Goal: Task Accomplishment & Management: Manage account settings

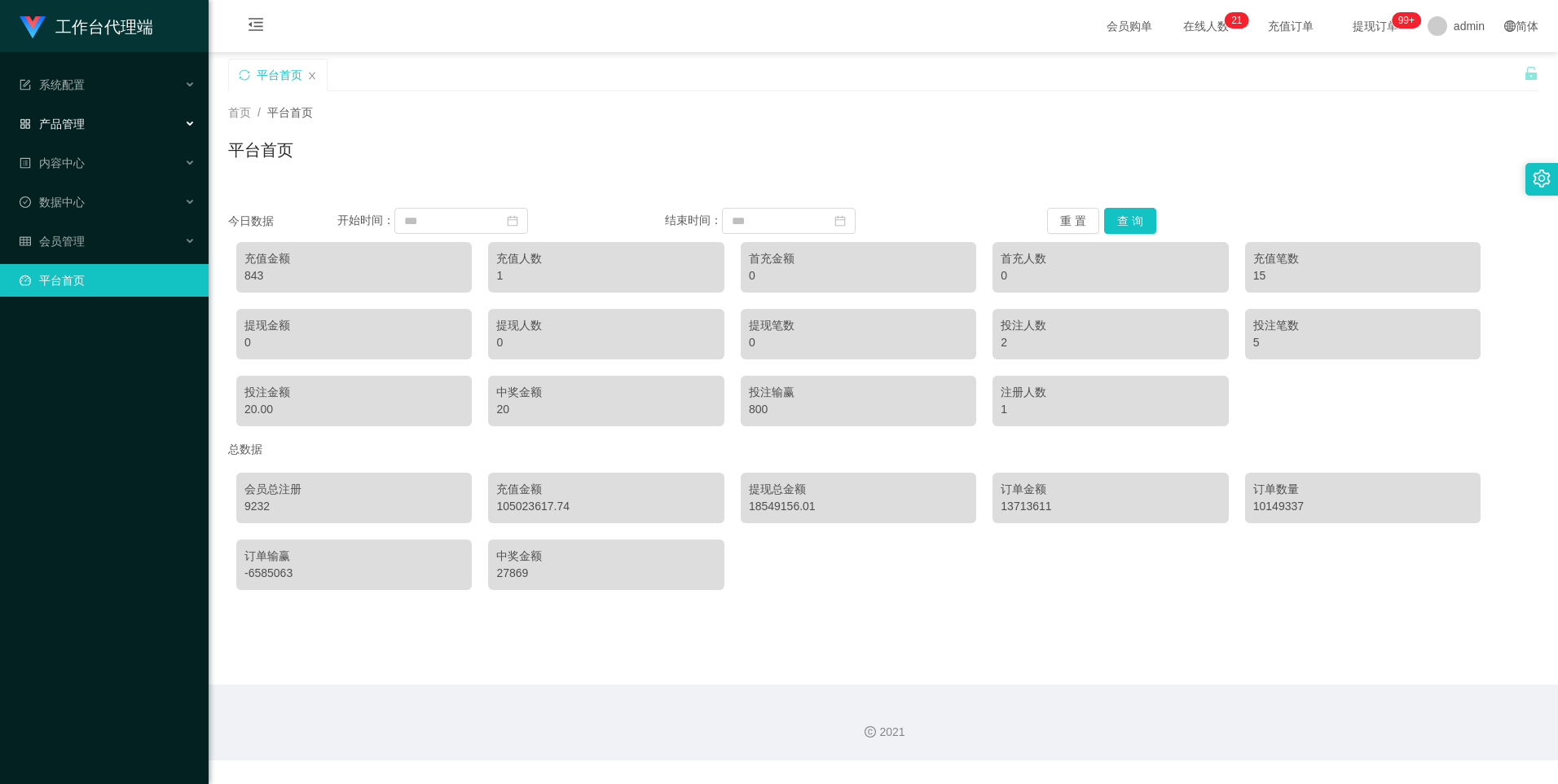
click at [108, 126] on div "产品管理" at bounding box center [104, 124] width 209 height 32
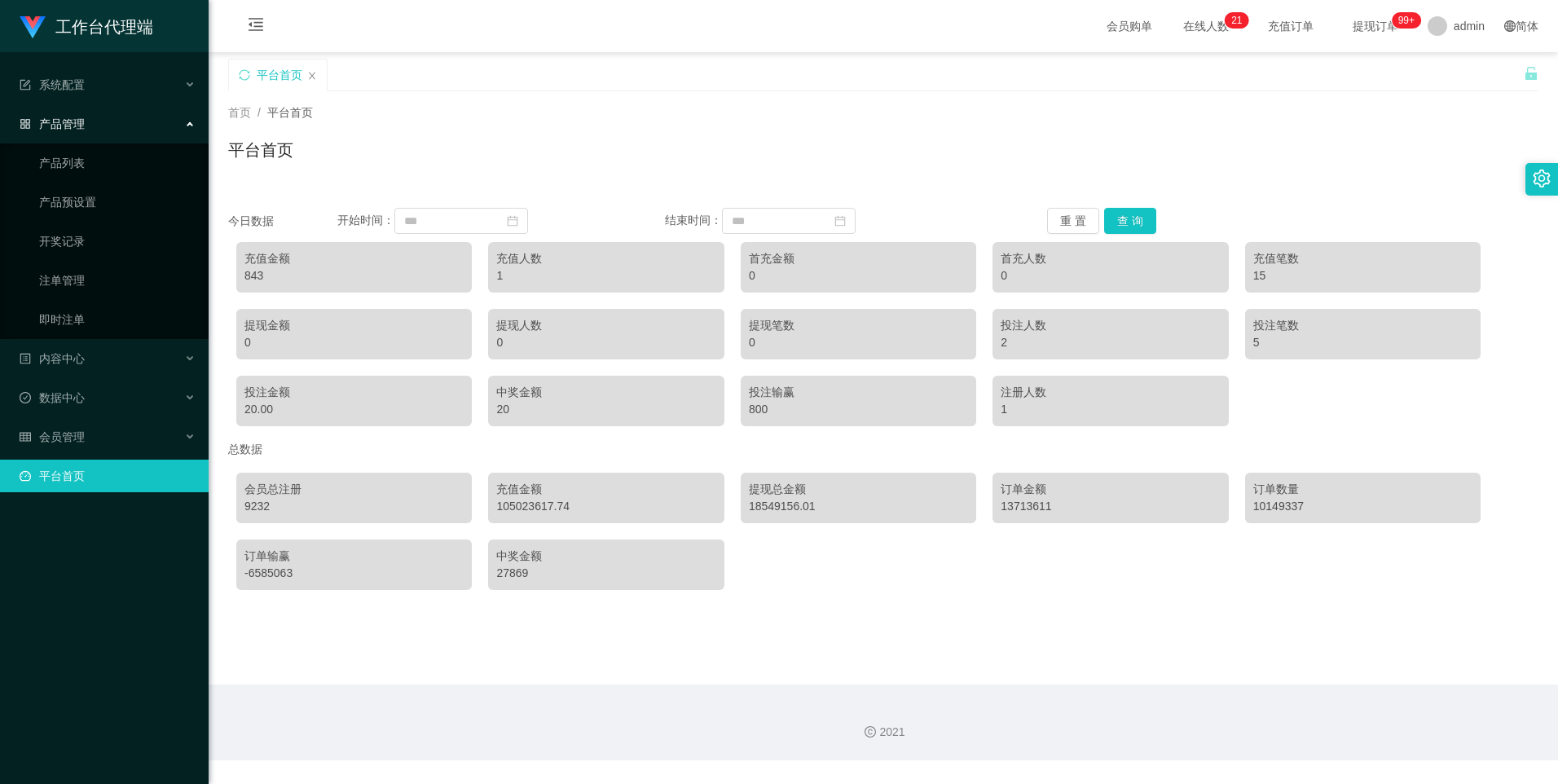
click at [96, 124] on div "产品管理" at bounding box center [104, 124] width 209 height 32
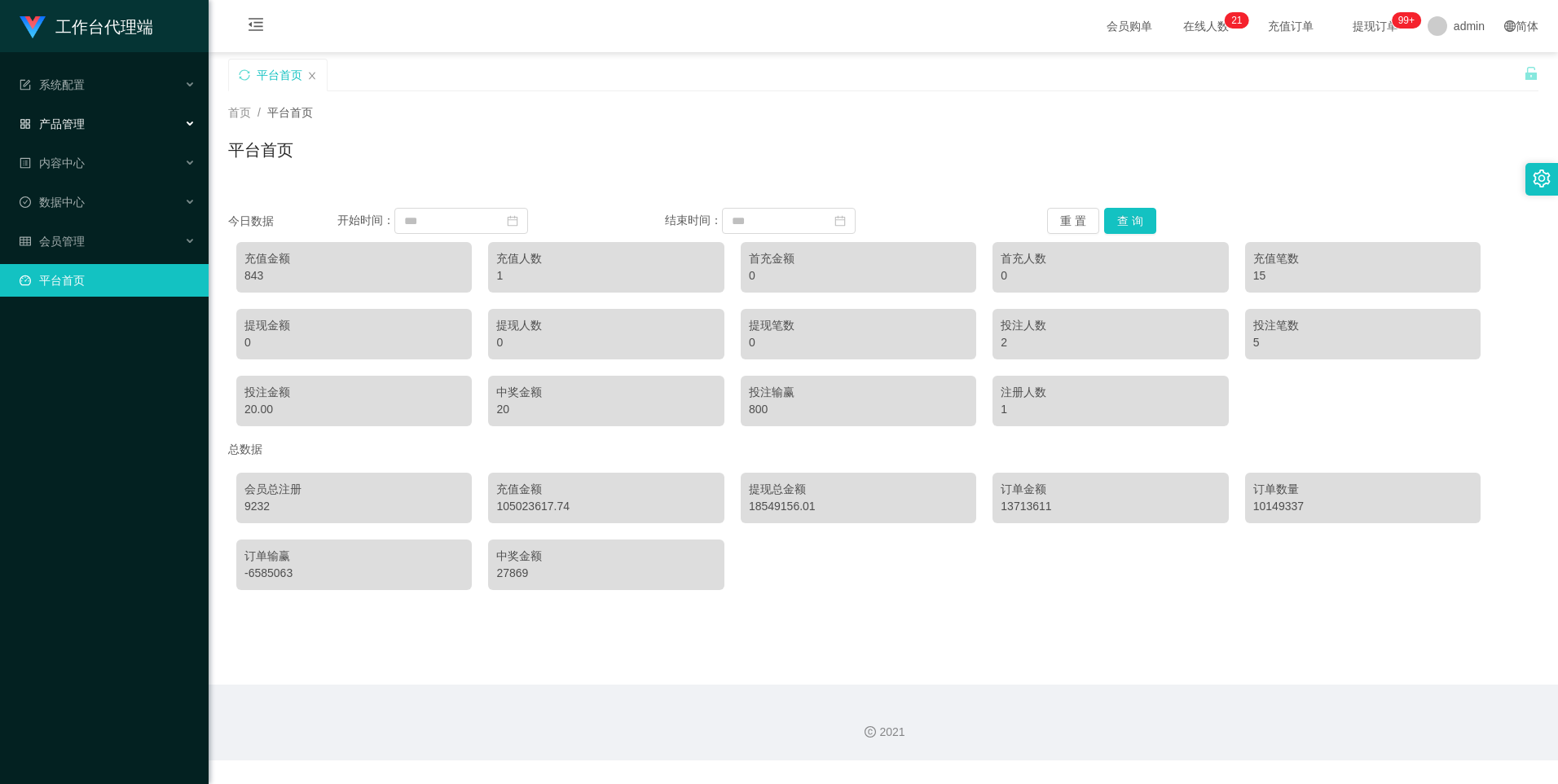
click at [96, 124] on div "产品管理" at bounding box center [104, 124] width 209 height 32
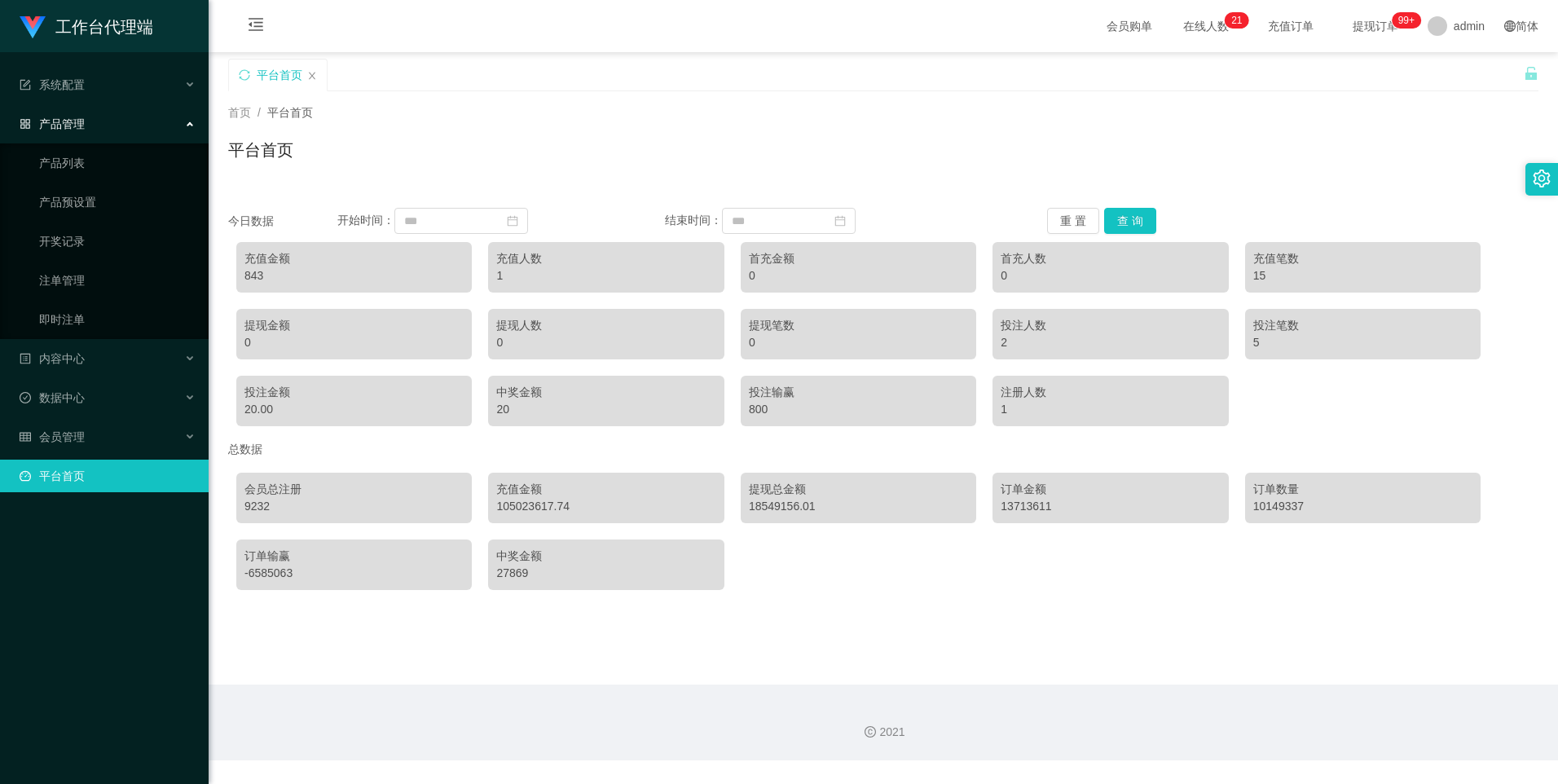
click at [67, 124] on span "产品管理" at bounding box center [52, 124] width 65 height 13
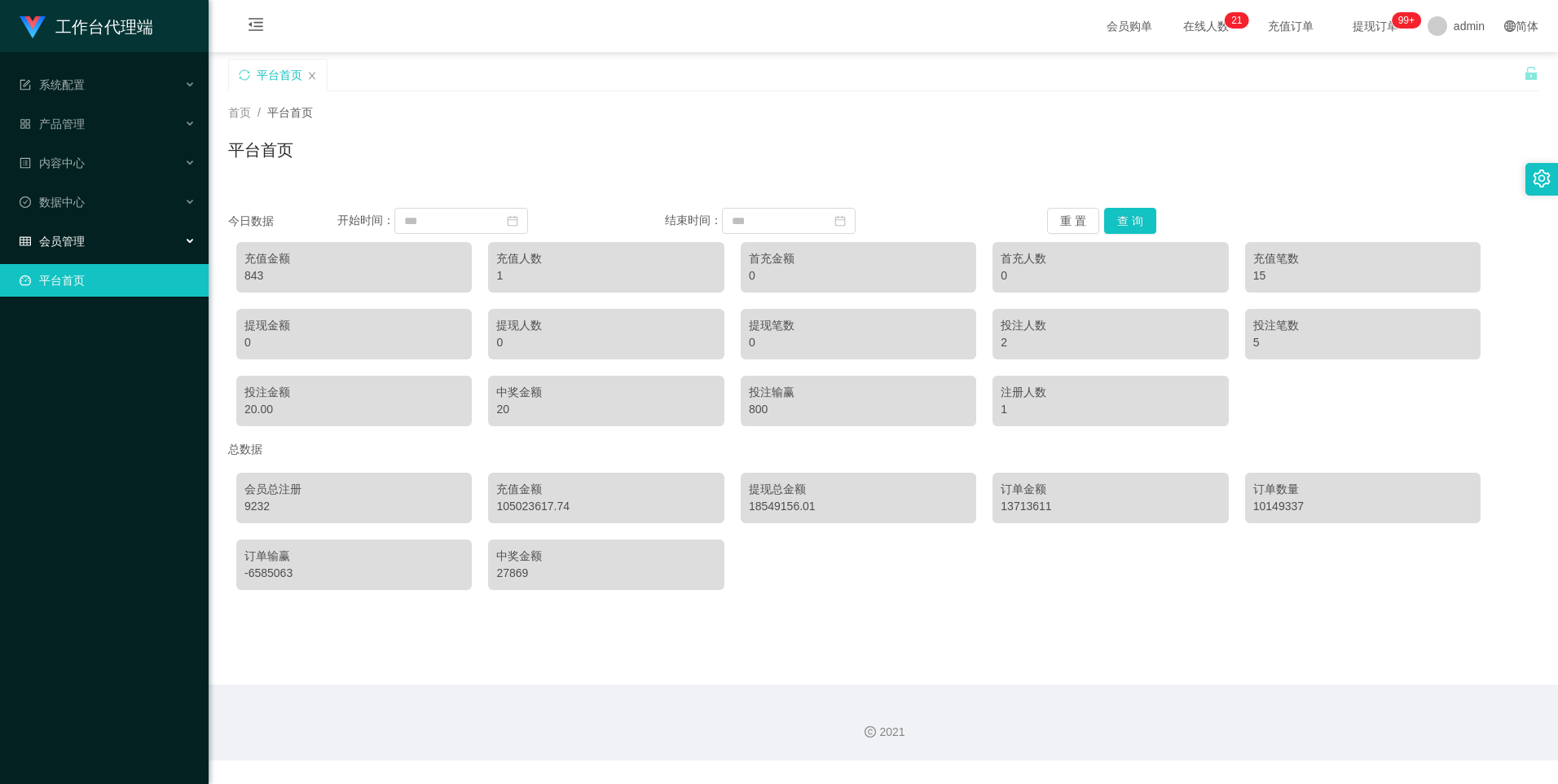
click at [84, 242] on span "会员管理" at bounding box center [52, 241] width 65 height 13
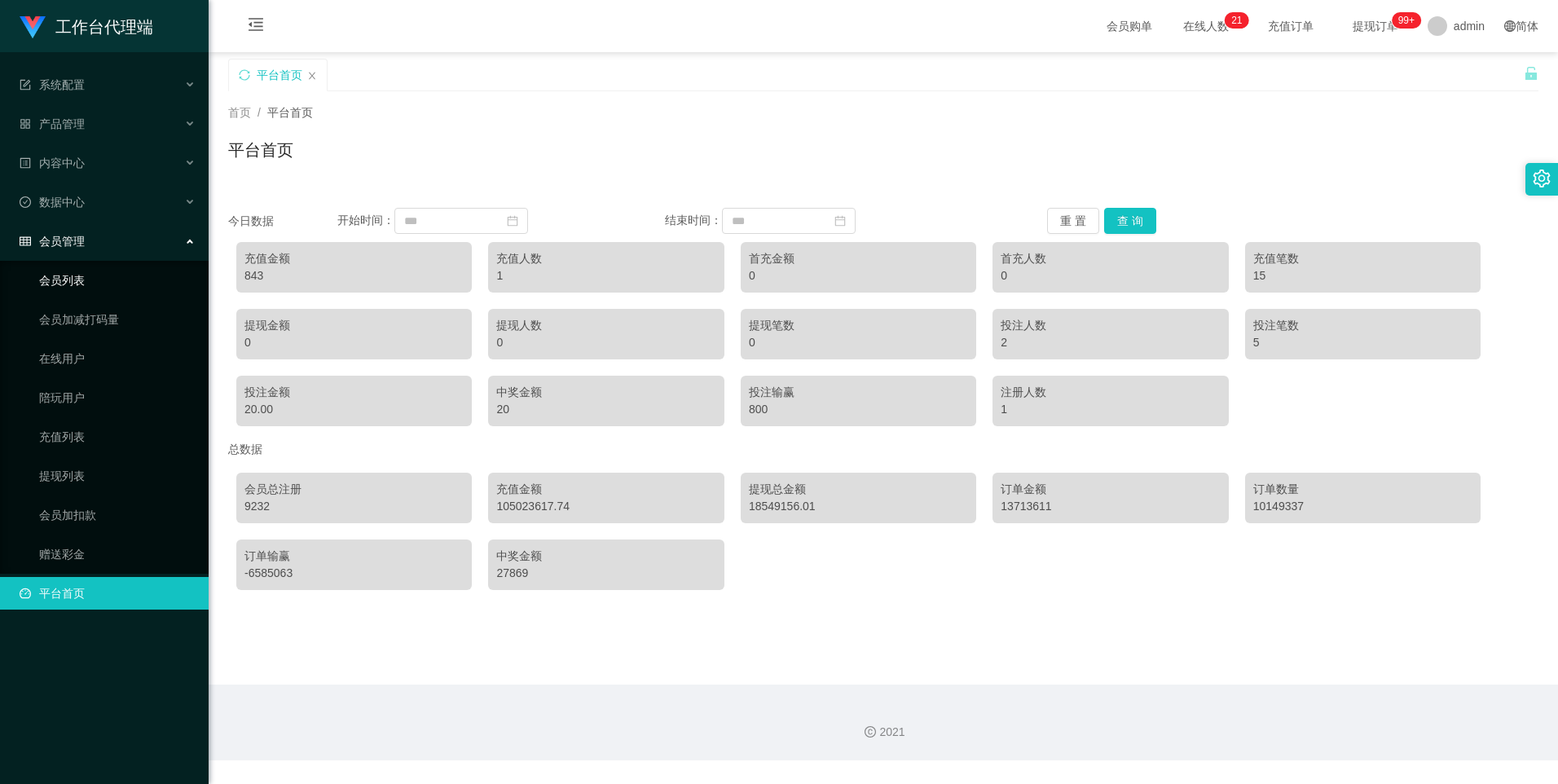
click at [73, 282] on link "会员列表" at bounding box center [117, 280] width 156 height 32
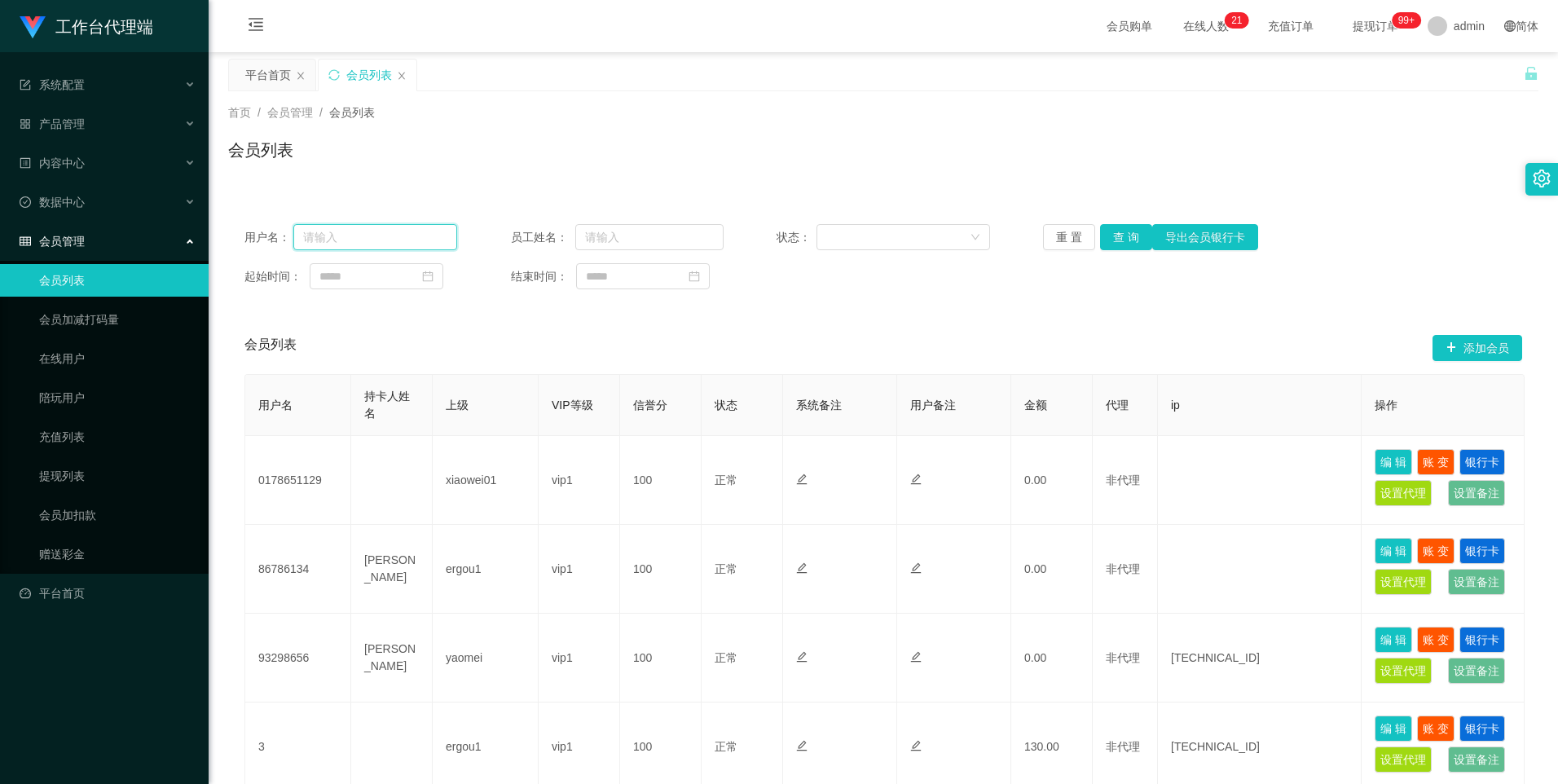
click at [387, 237] on input "text" at bounding box center [375, 237] width 164 height 26
paste input "85069770"
type input "85069770"
click at [1131, 238] on button "查 询" at bounding box center [1126, 237] width 52 height 26
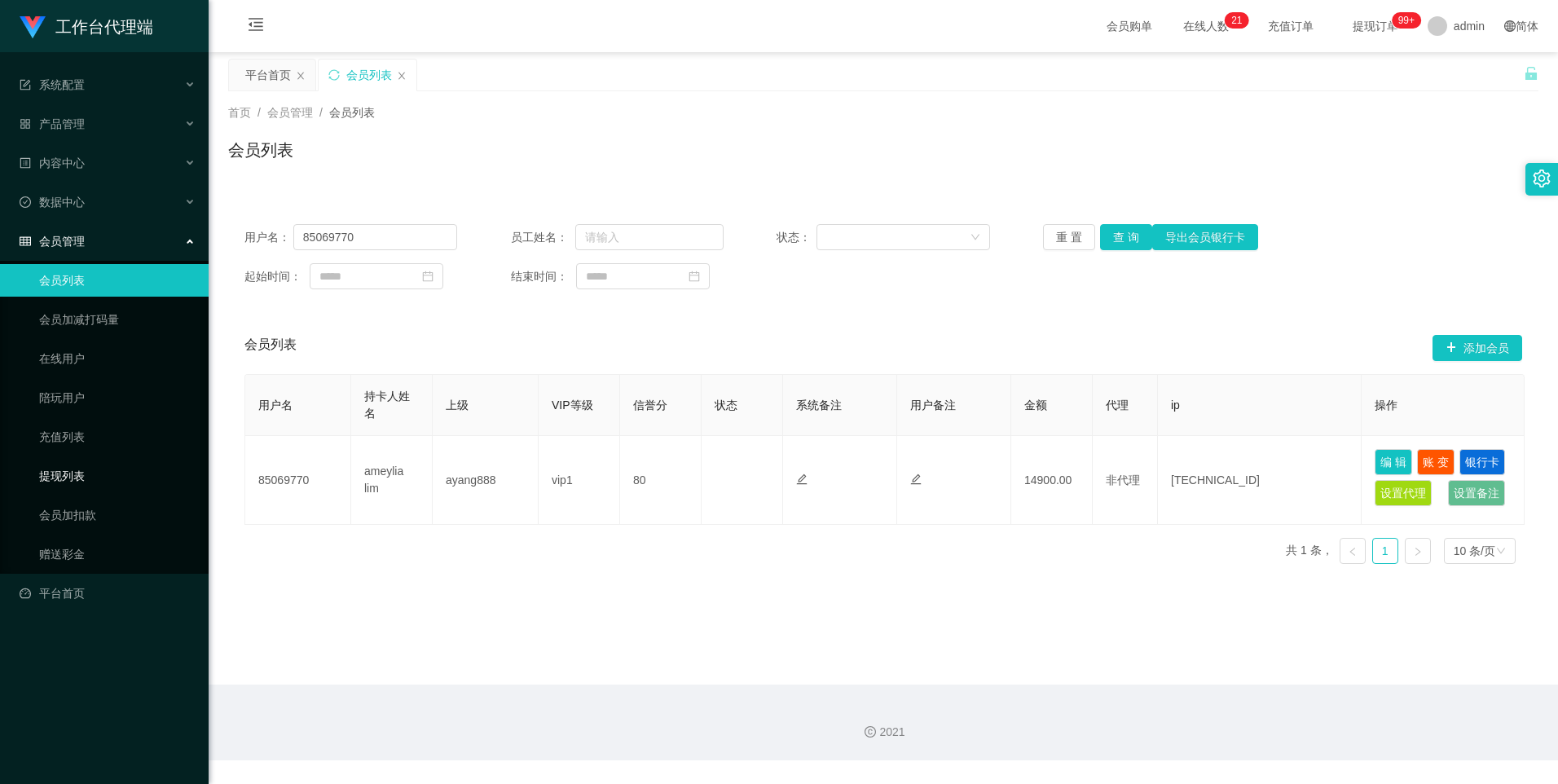
click at [77, 483] on link "提现列表" at bounding box center [117, 476] width 156 height 32
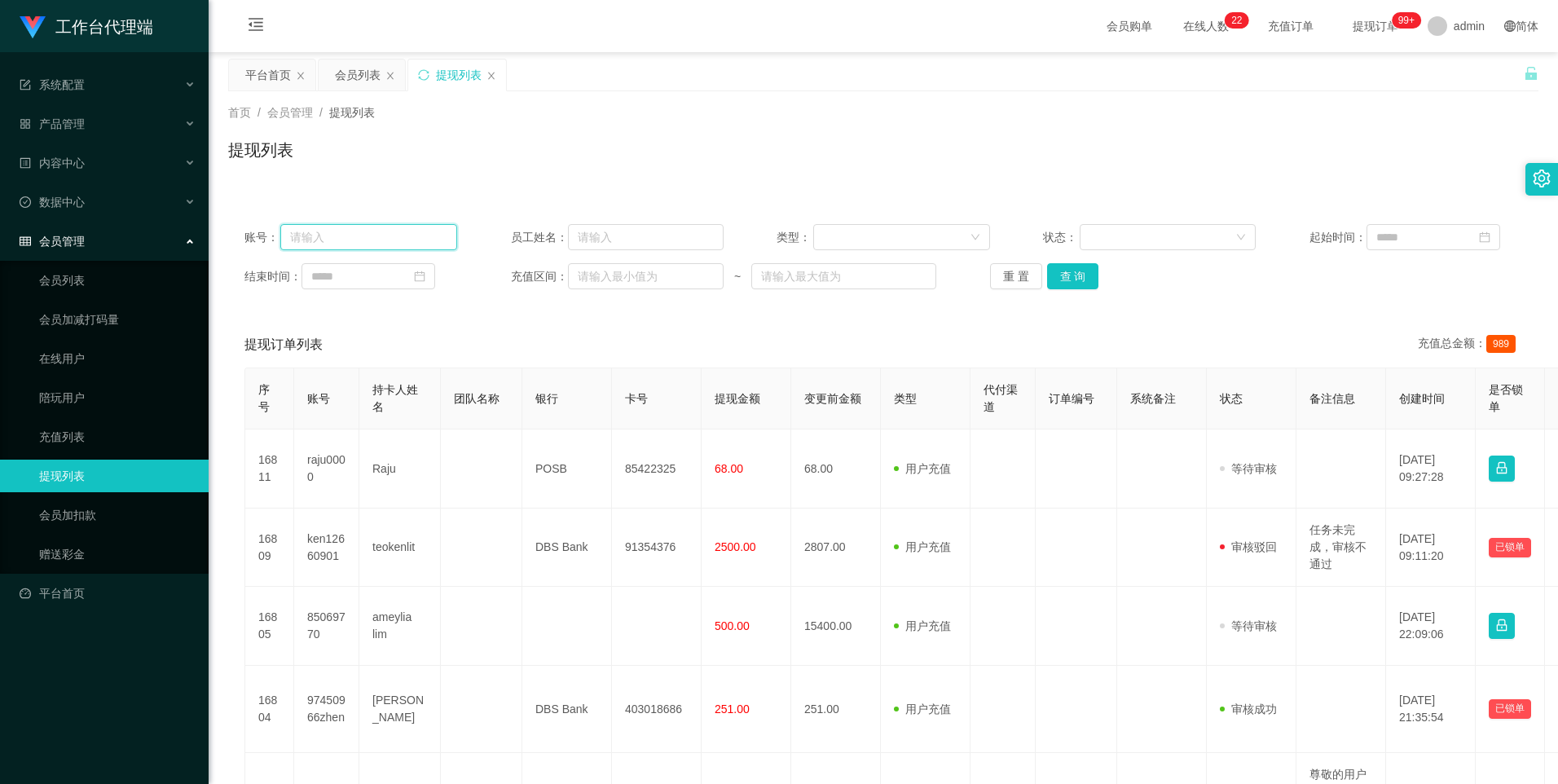
click at [384, 244] on input "text" at bounding box center [368, 237] width 177 height 26
paste input "85069770"
type input "85069770"
drag, startPoint x: 1063, startPoint y: 280, endPoint x: 1130, endPoint y: 348, distance: 95.5
click at [1063, 279] on button "查 询" at bounding box center [1072, 276] width 52 height 26
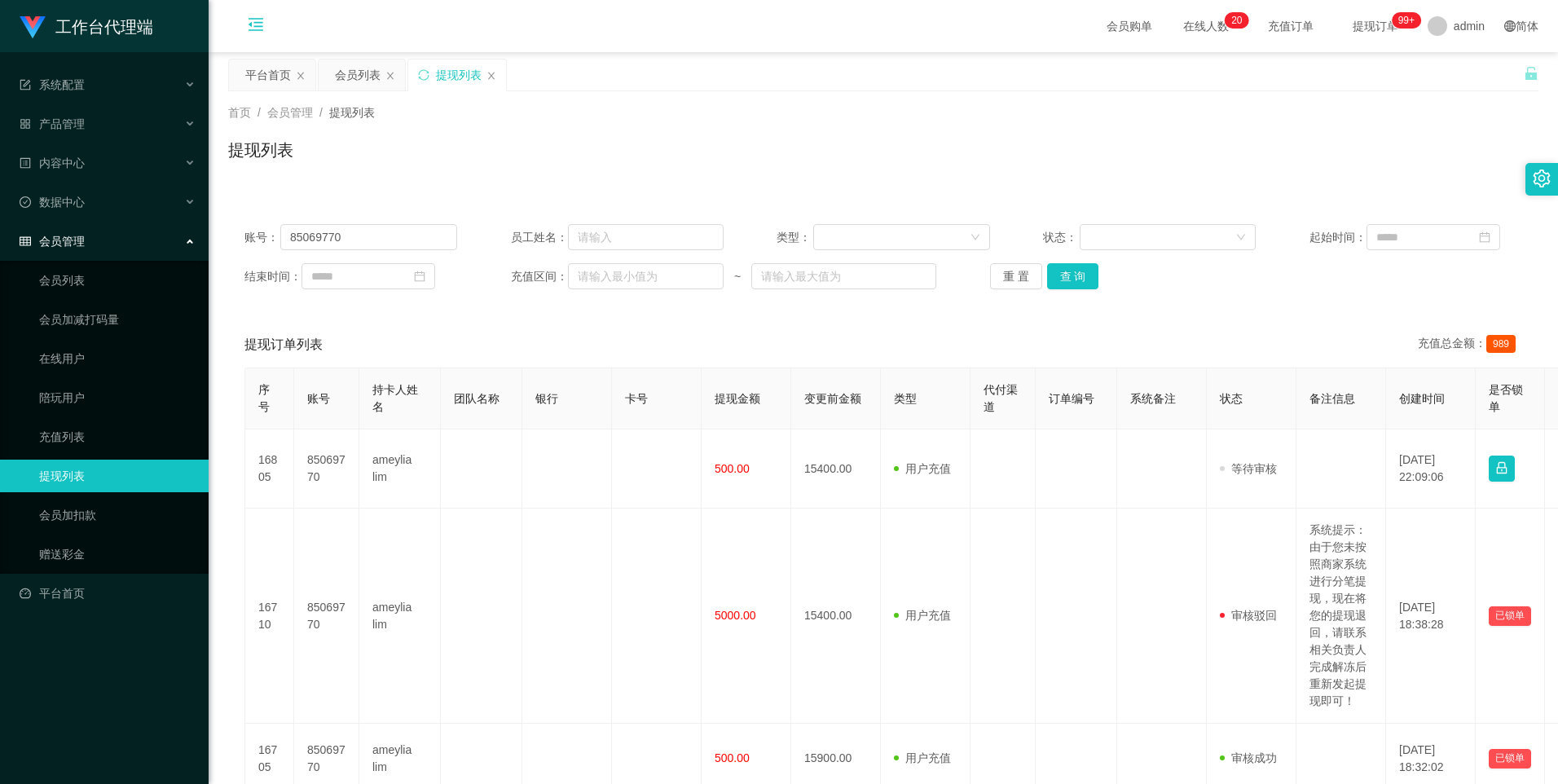
click at [266, 27] on icon "图标: menu-fold" at bounding box center [256, 27] width 55 height 52
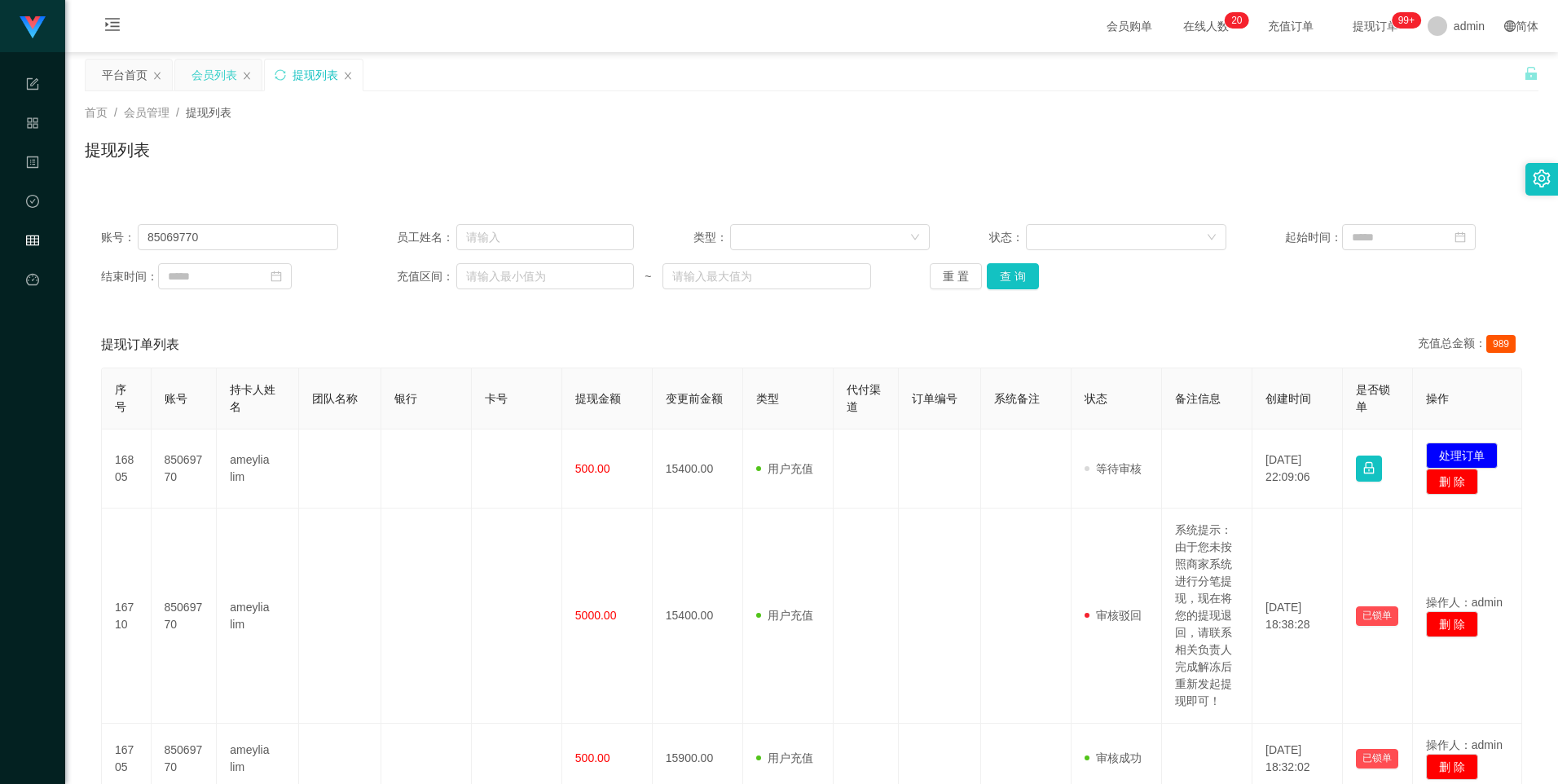
click at [214, 80] on div "会员列表" at bounding box center [215, 74] width 46 height 31
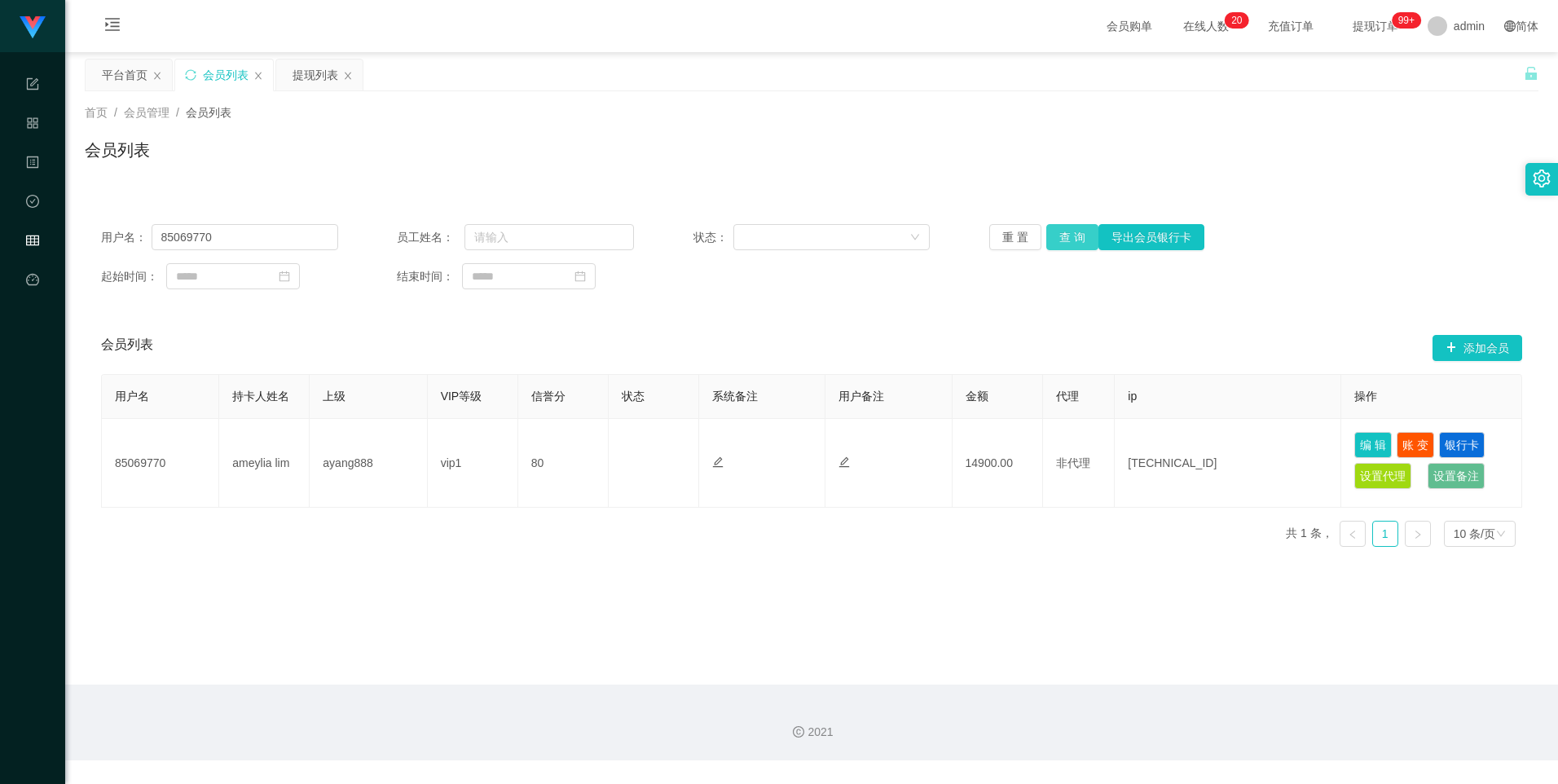
click at [1066, 240] on button "查 询" at bounding box center [1071, 237] width 52 height 26
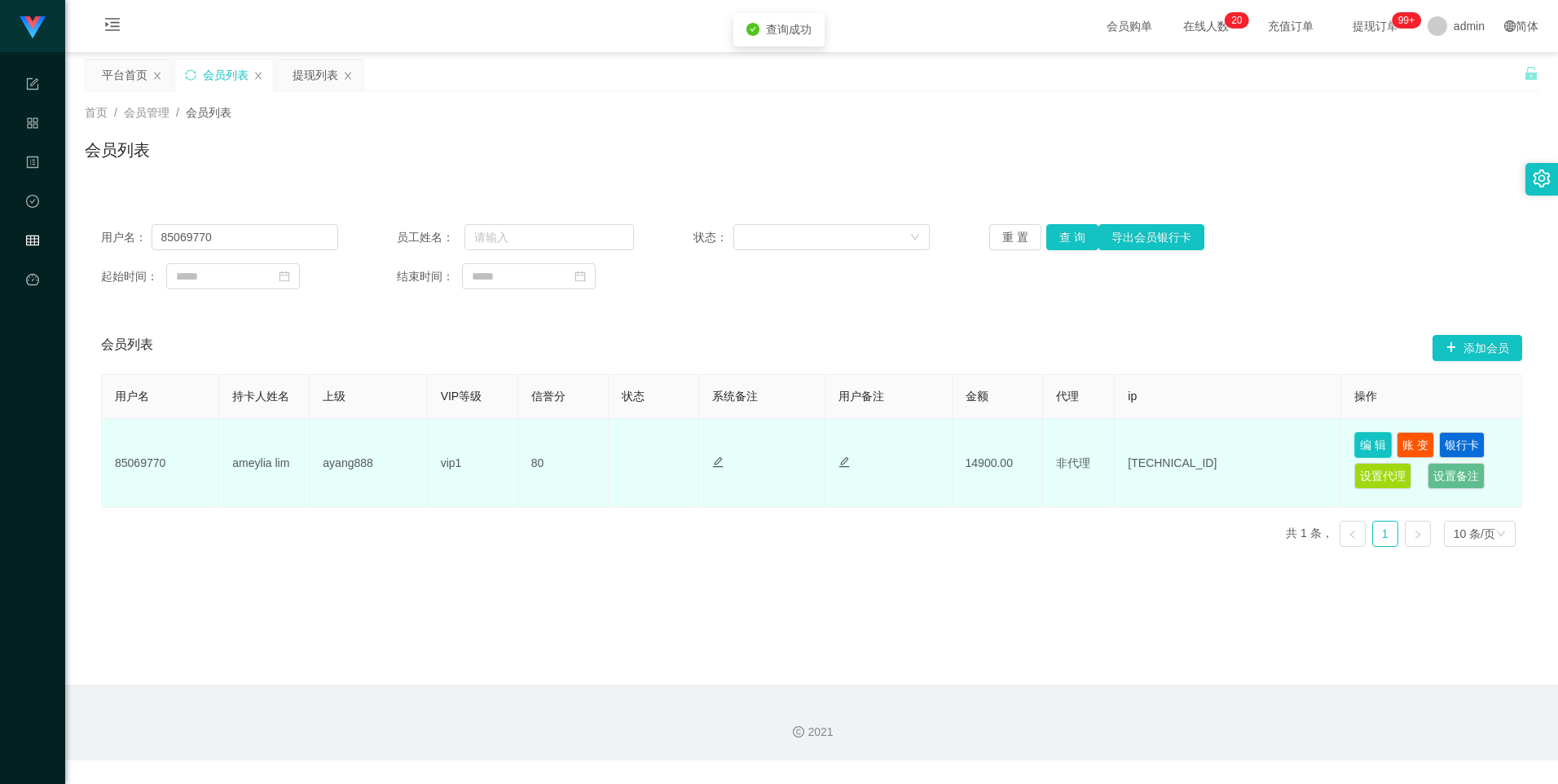
click at [1372, 444] on button "编 辑" at bounding box center [1372, 444] width 37 height 26
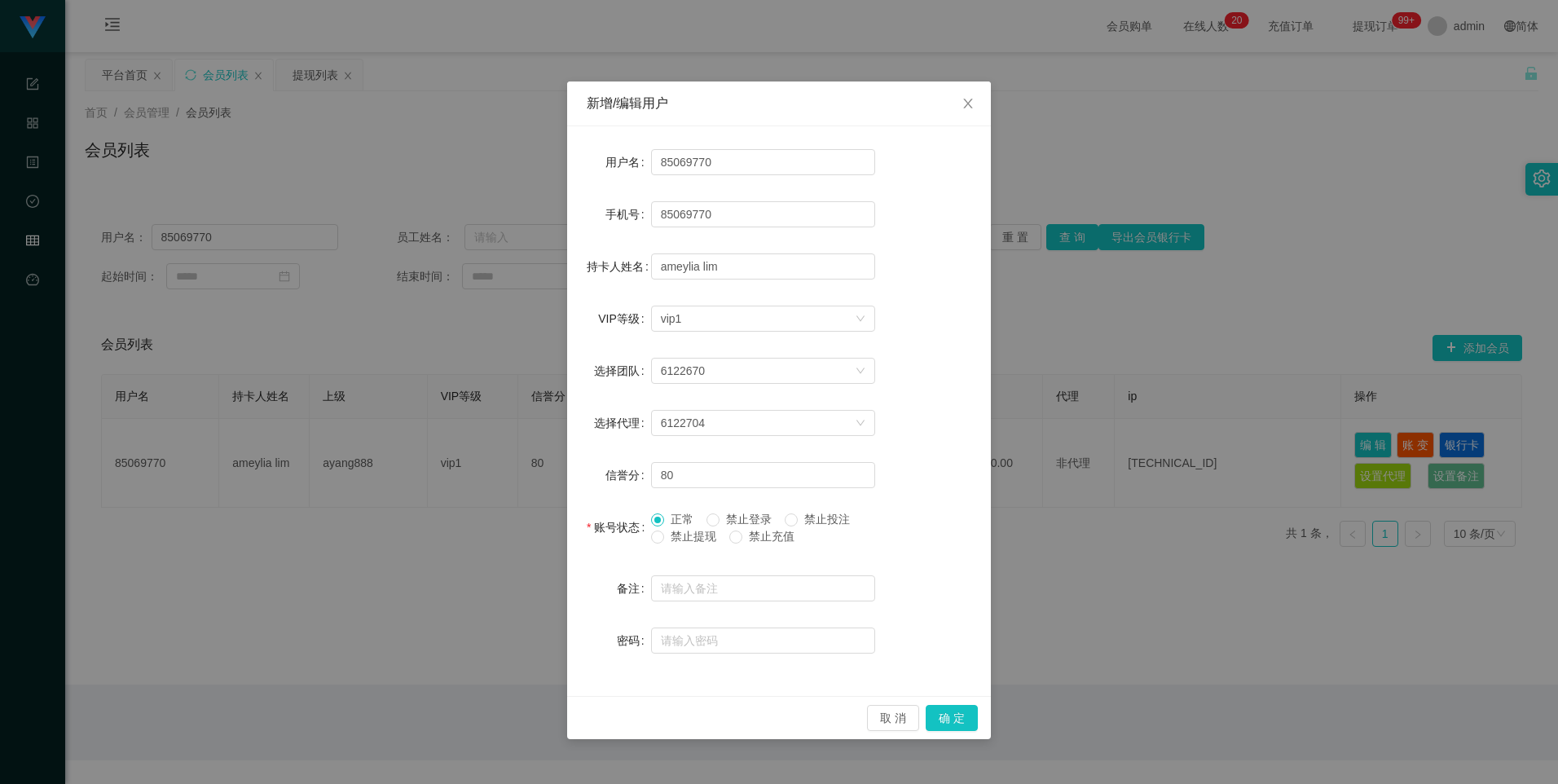
click at [670, 543] on span "禁止提现" at bounding box center [693, 536] width 58 height 13
click at [894, 722] on button "取 消" at bounding box center [893, 717] width 52 height 26
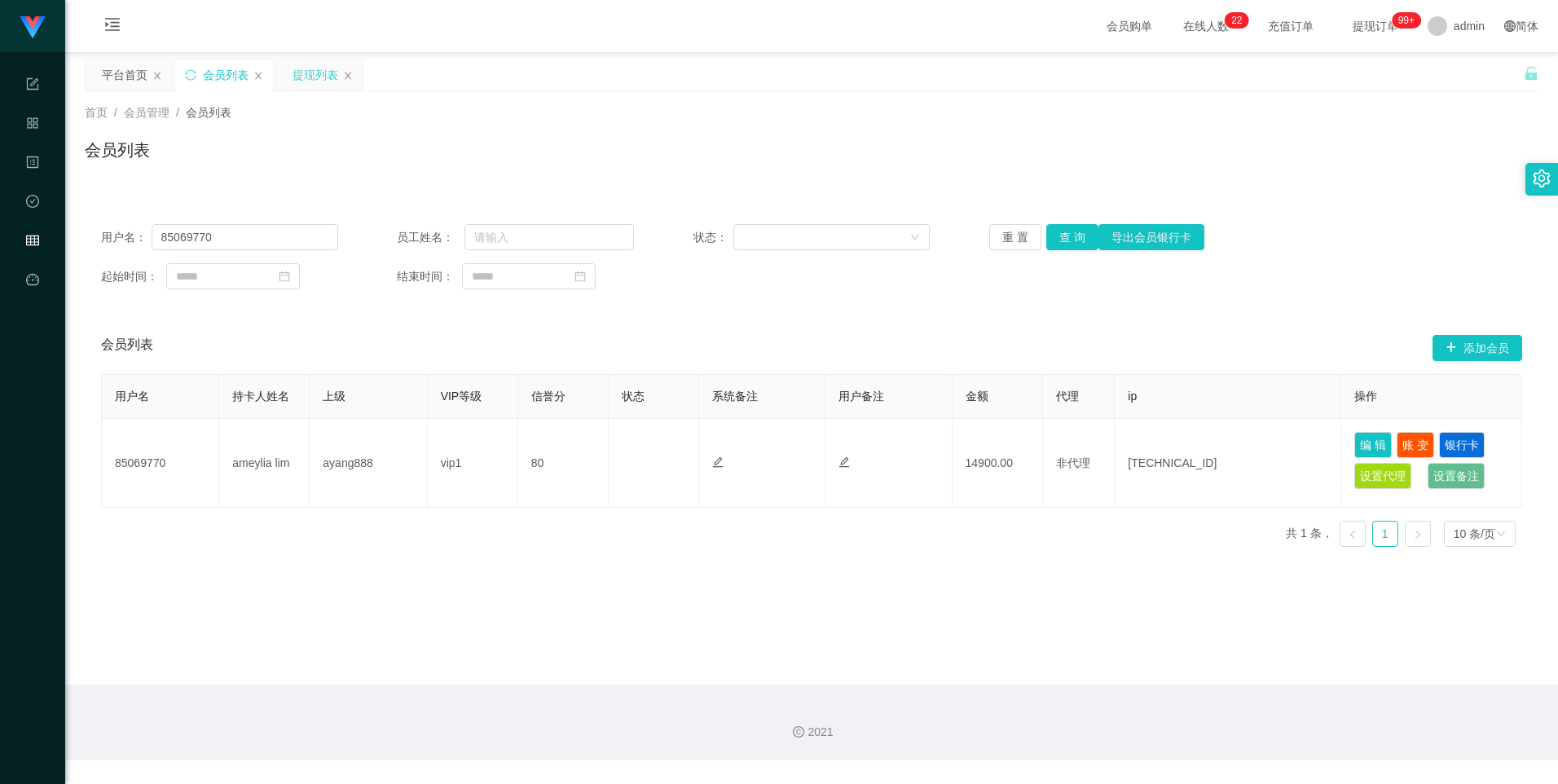
click at [310, 72] on div "提现列表" at bounding box center [316, 74] width 46 height 31
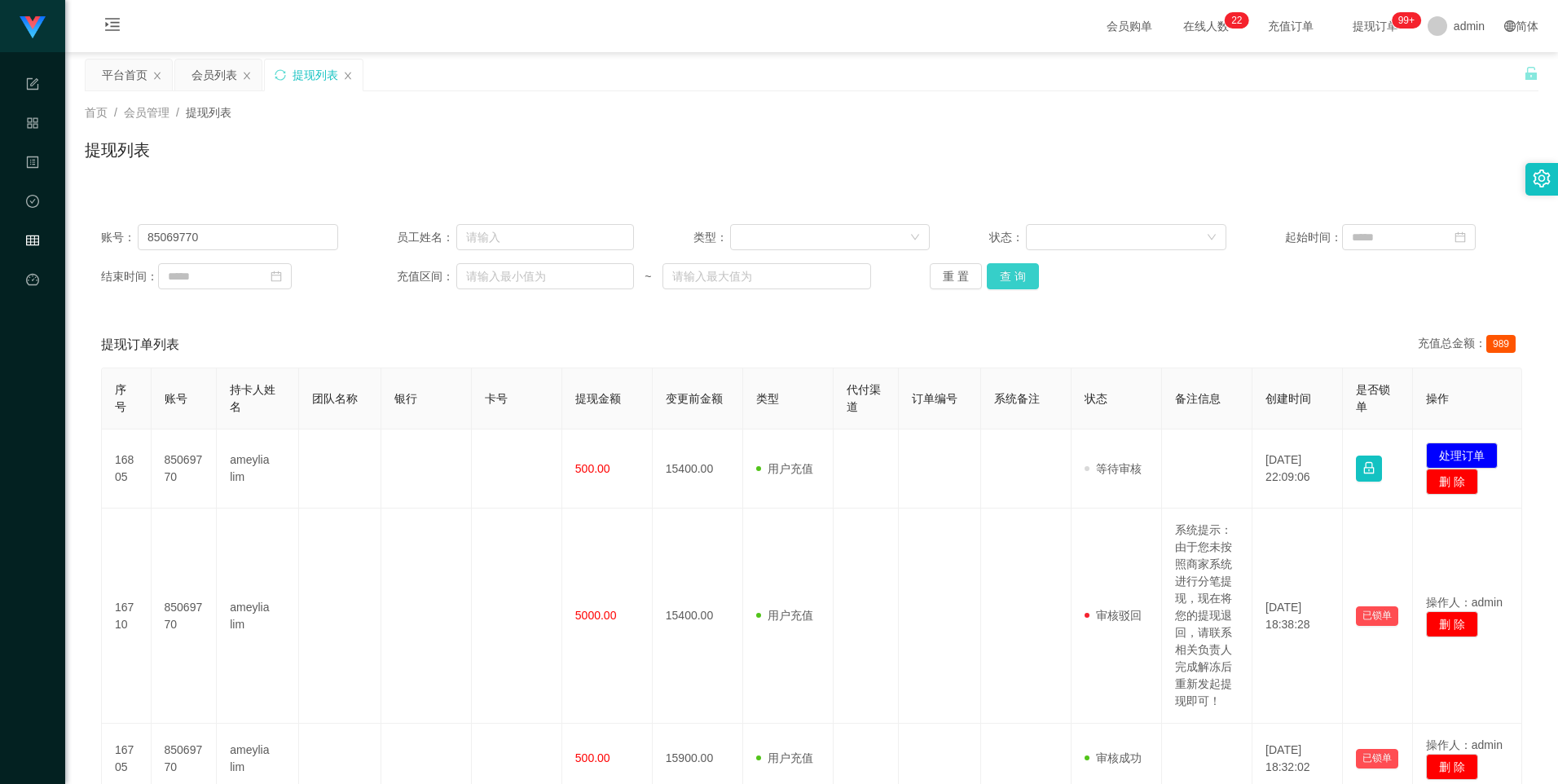
click at [1018, 273] on button "查 询" at bounding box center [1012, 276] width 52 height 26
click at [1018, 273] on div "重 置 查 询" at bounding box center [1048, 276] width 238 height 26
click at [1018, 273] on button "查 询" at bounding box center [1012, 276] width 52 height 26
click at [1018, 273] on div "重 置 查 询" at bounding box center [1048, 276] width 238 height 26
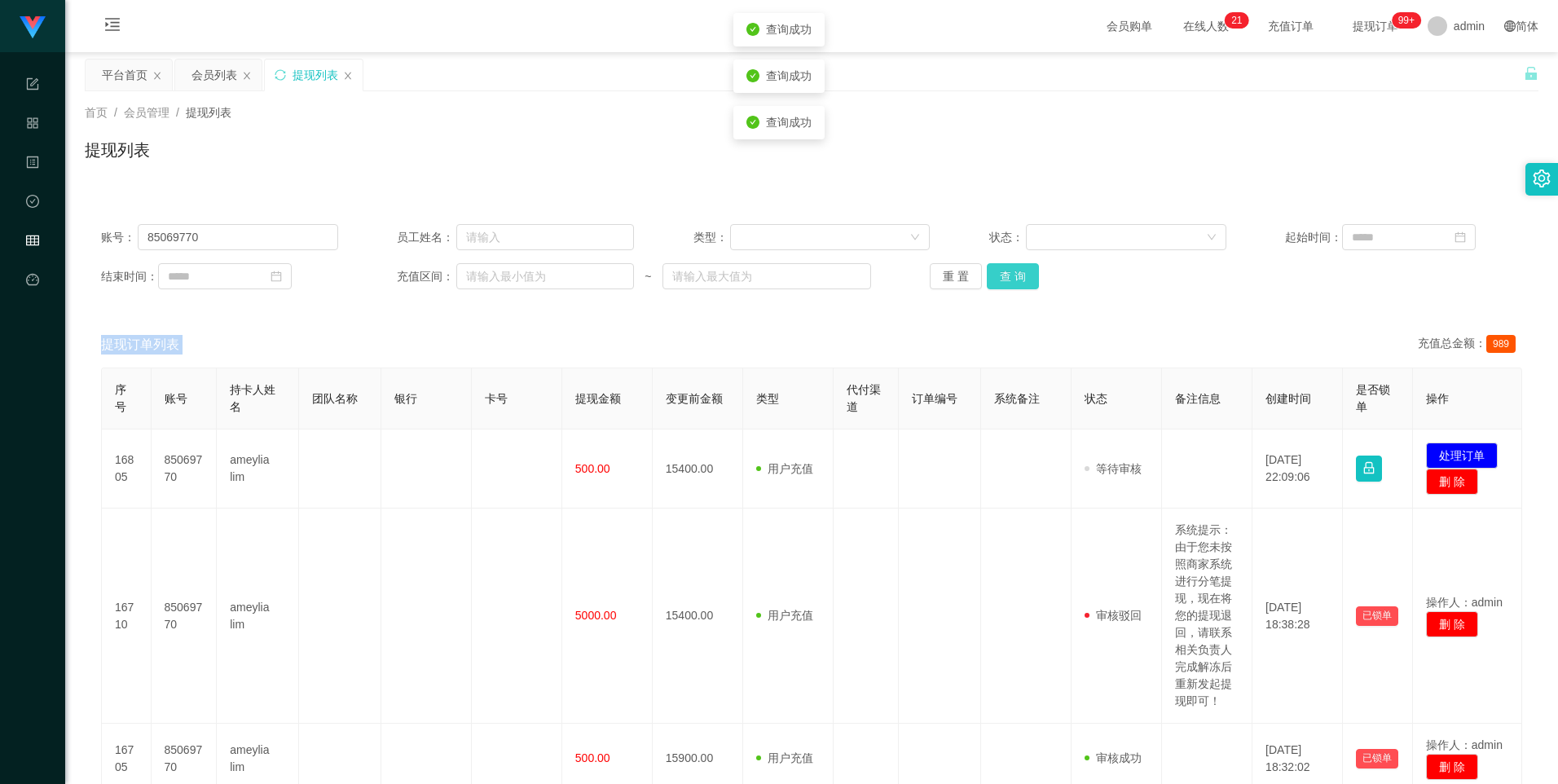
click at [1018, 273] on button "查 询" at bounding box center [1012, 276] width 52 height 26
click at [1018, 273] on div "重 置 查 询" at bounding box center [1048, 276] width 238 height 26
click at [1018, 273] on button "查 询" at bounding box center [1012, 276] width 52 height 26
click at [1018, 273] on div "重 置 查 询" at bounding box center [1048, 276] width 238 height 26
click at [1018, 273] on button "查 询" at bounding box center [1012, 276] width 52 height 26
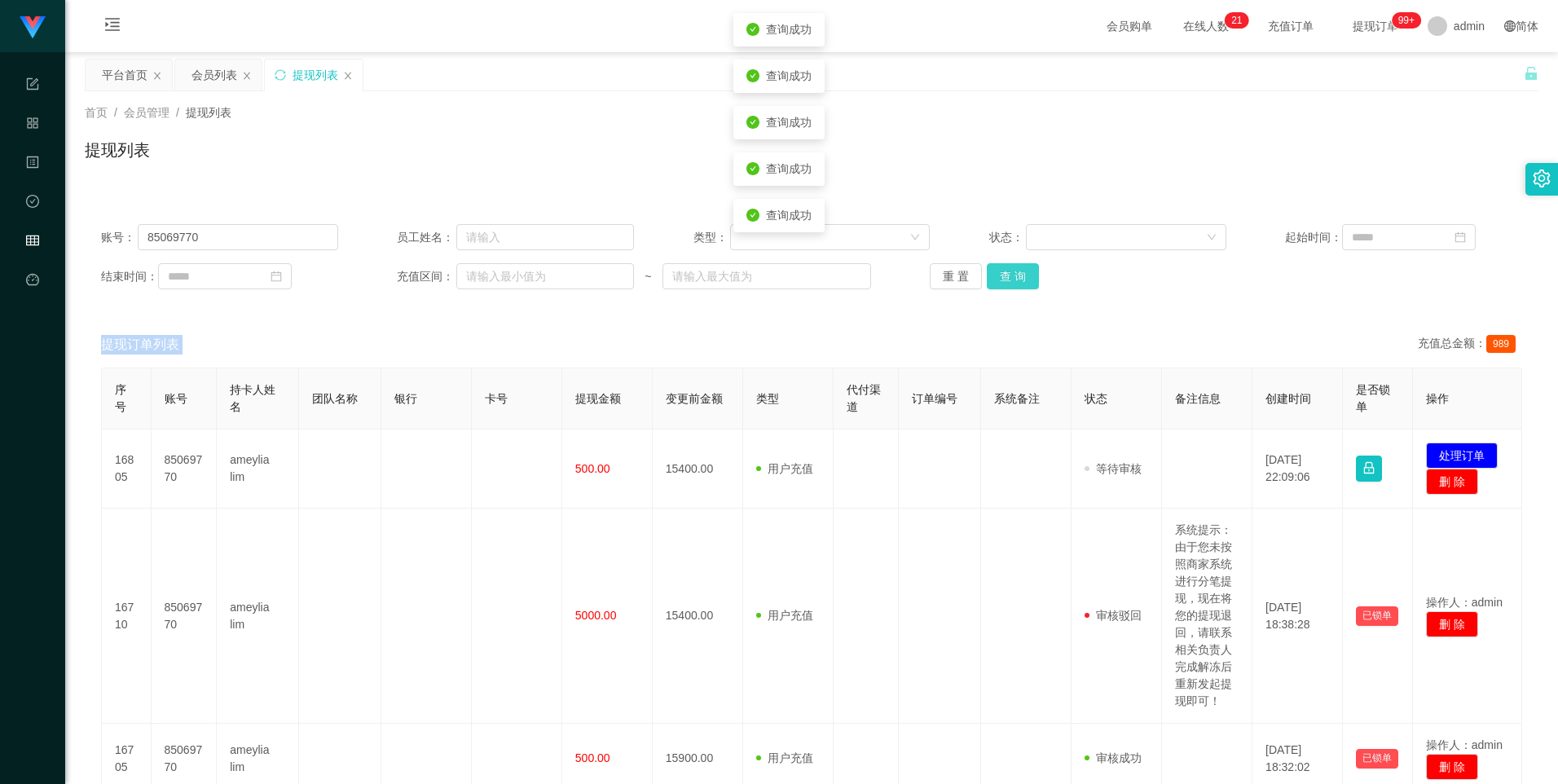
click at [1018, 273] on div "重 置 查 询" at bounding box center [1048, 276] width 238 height 26
click at [1018, 273] on button "查 询" at bounding box center [1012, 276] width 52 height 26
click at [1018, 273] on div "重 置 查 询" at bounding box center [1048, 276] width 238 height 26
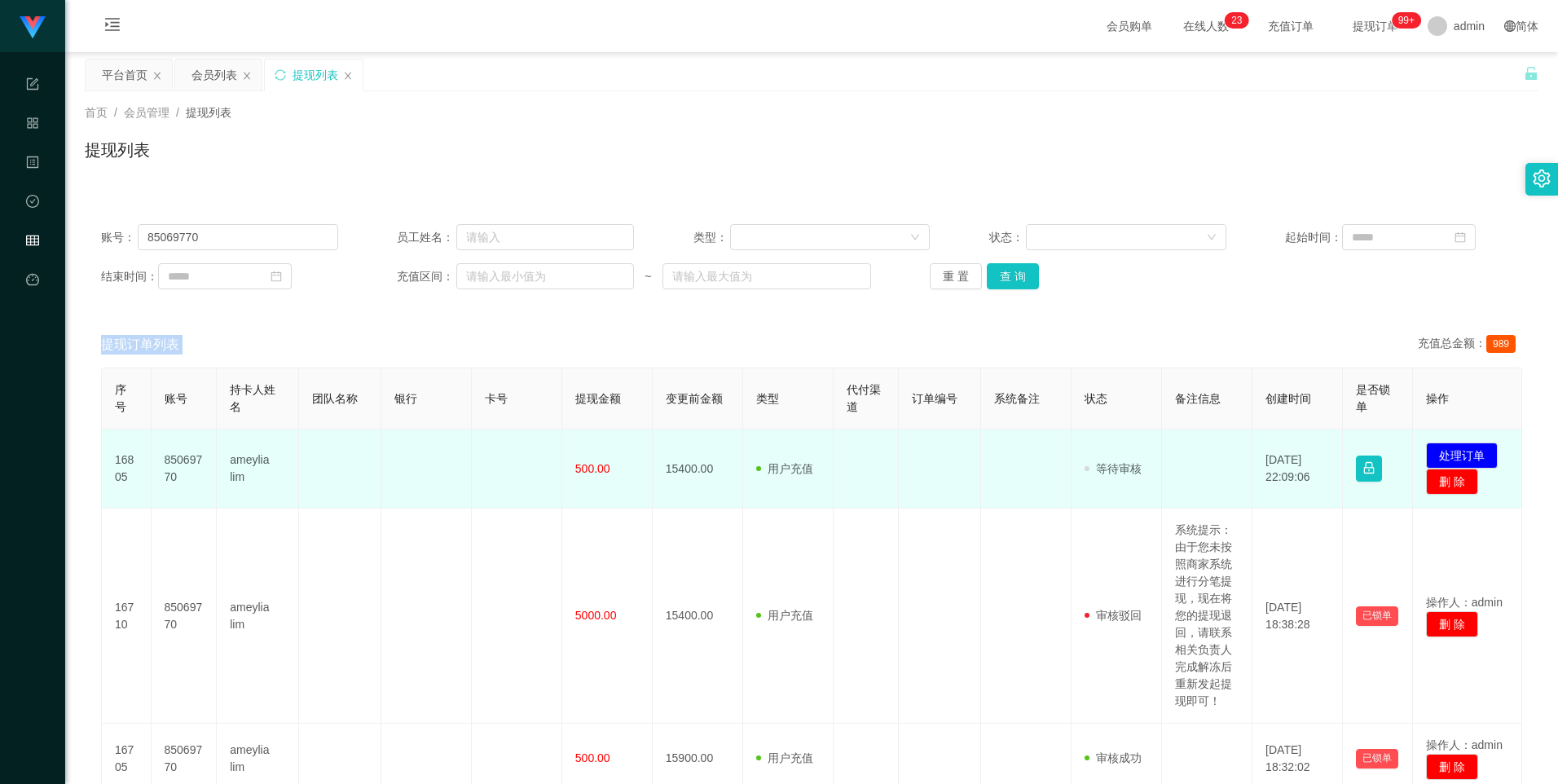
drag, startPoint x: 1260, startPoint y: 462, endPoint x: 1303, endPoint y: 485, distance: 48.8
click at [1303, 485] on td "[DATE] 22:09:06" at bounding box center [1298, 468] width 91 height 79
drag, startPoint x: 1303, startPoint y: 485, endPoint x: 1197, endPoint y: 470, distance: 107.1
click at [1197, 470] on td at bounding box center [1207, 468] width 91 height 79
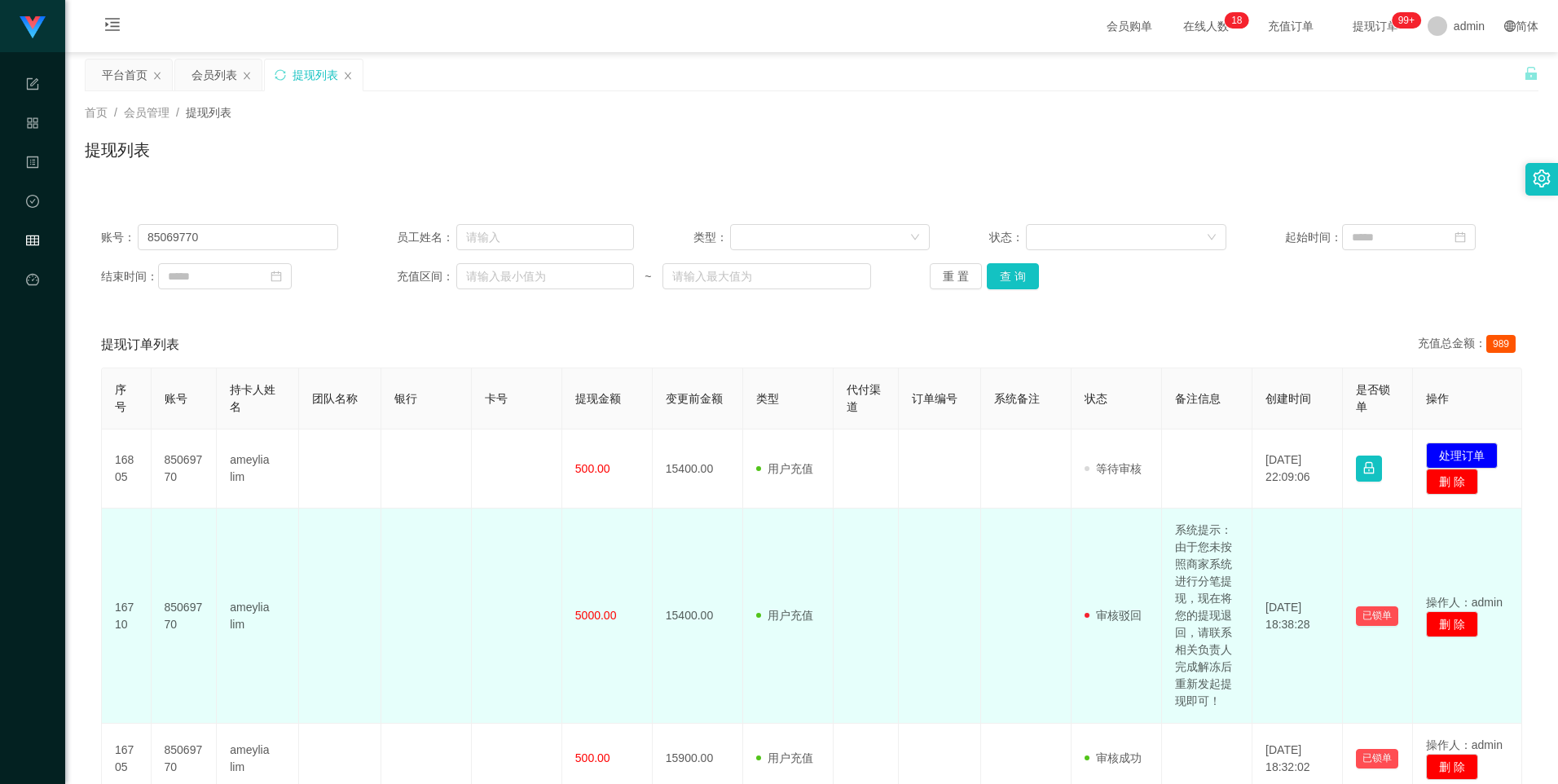
click at [1201, 575] on td "系统提示：由于您未按照商家系统进行分笔提现，现在将您的提现退回，请联系相关负责人完成解冻后重新发起提现即可！" at bounding box center [1207, 615] width 91 height 215
copy td "系统提示：由于您未按照商家系统进行分笔提现，现在将您的提现退回，请联系相关负责人完成解冻后重新发起提现即可！"
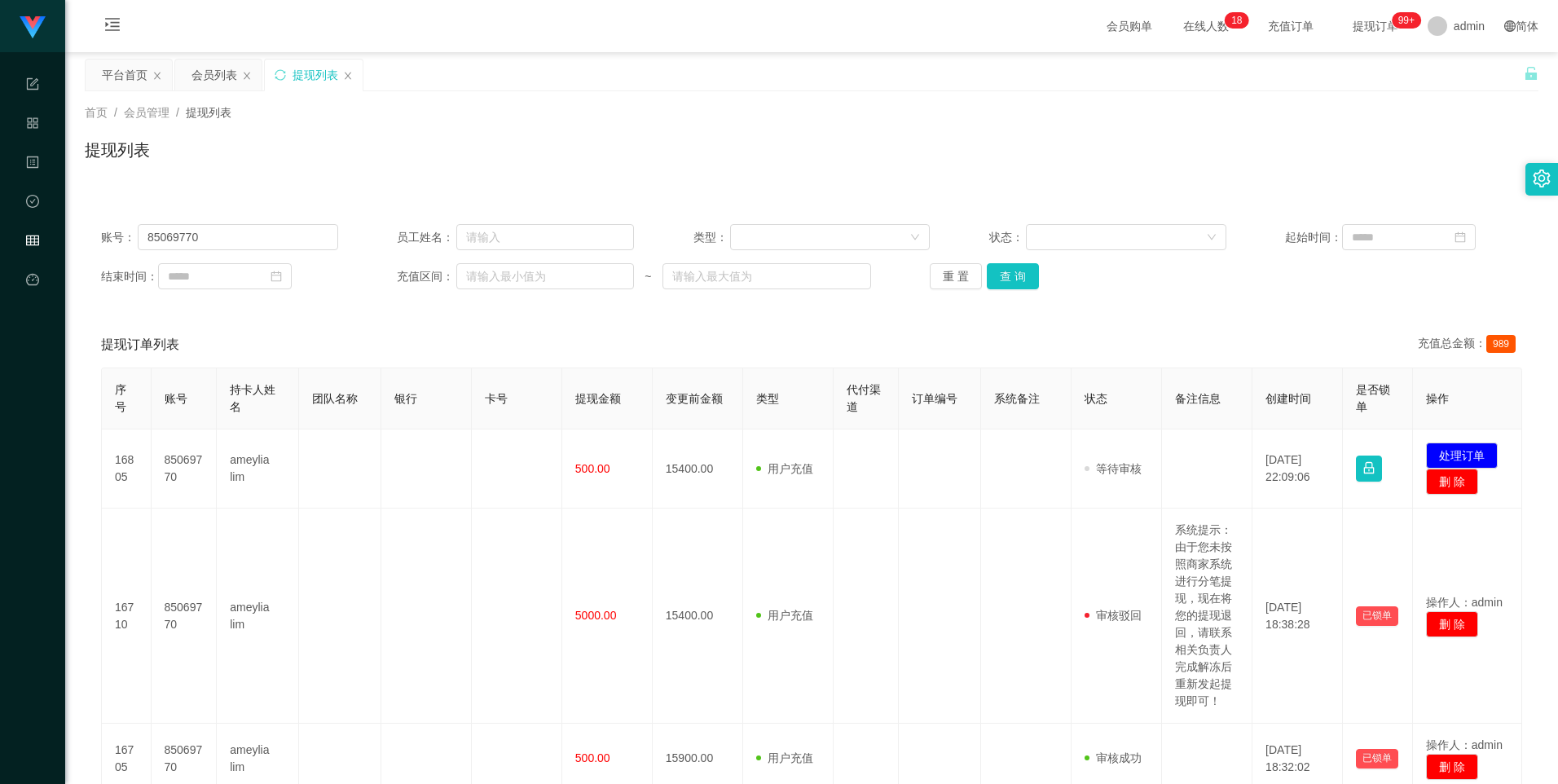
click at [1244, 310] on div "账号： 85069770 员工姓名： 类型： 状态： 起始时间： 结束时间： 充值区间： ~ 重 置 查 询 提现订单列表 充值总金额： 989 序号 账号 …" at bounding box center [811, 597] width 1453 height 778
